Goal: Task Accomplishment & Management: Use online tool/utility

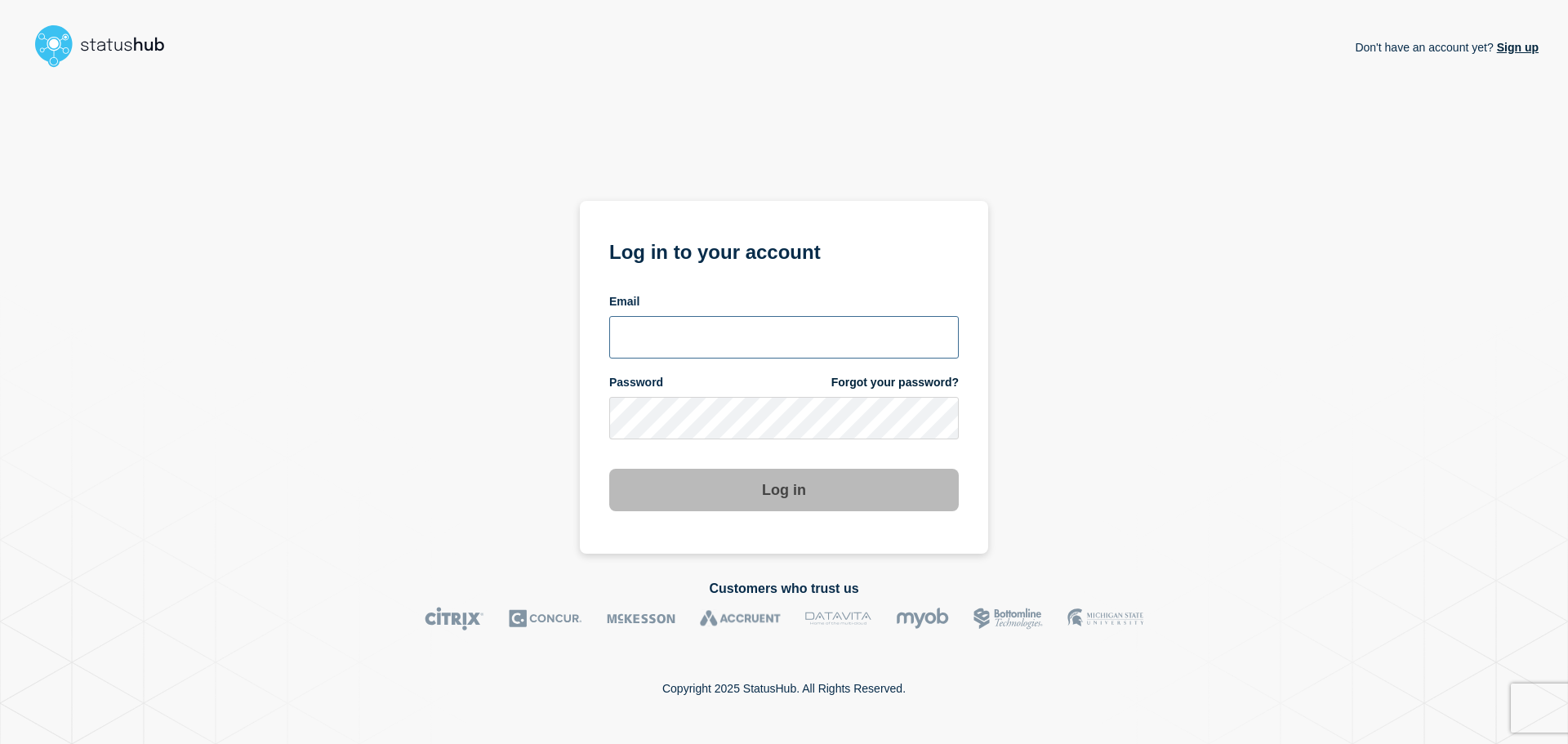
type input "[EMAIL_ADDRESS][DOMAIN_NAME]"
click at [723, 497] on button "Log in" at bounding box center [784, 490] width 350 height 42
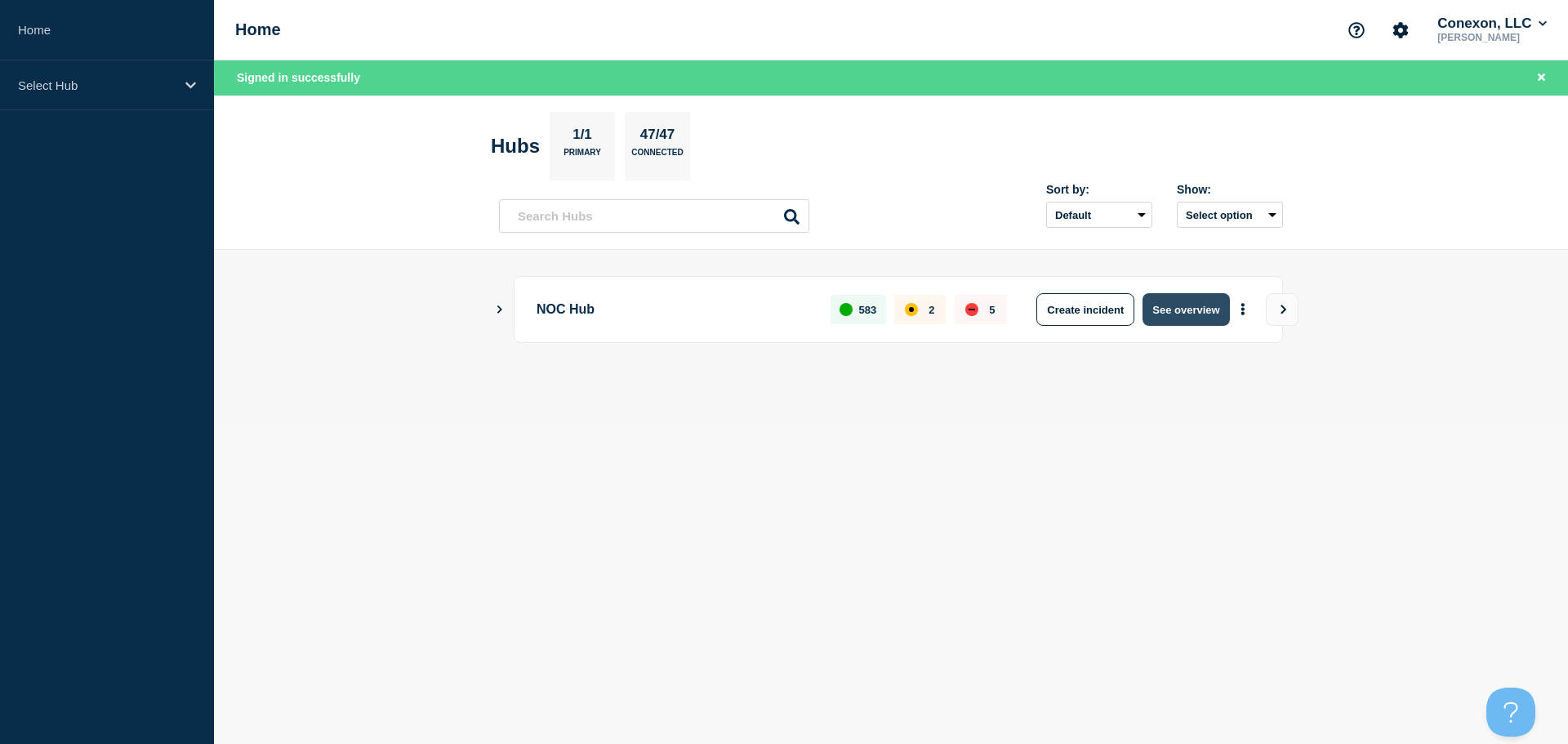
click at [1164, 307] on button "See overview" at bounding box center [1186, 309] width 87 height 32
